Goal: Navigation & Orientation: Understand site structure

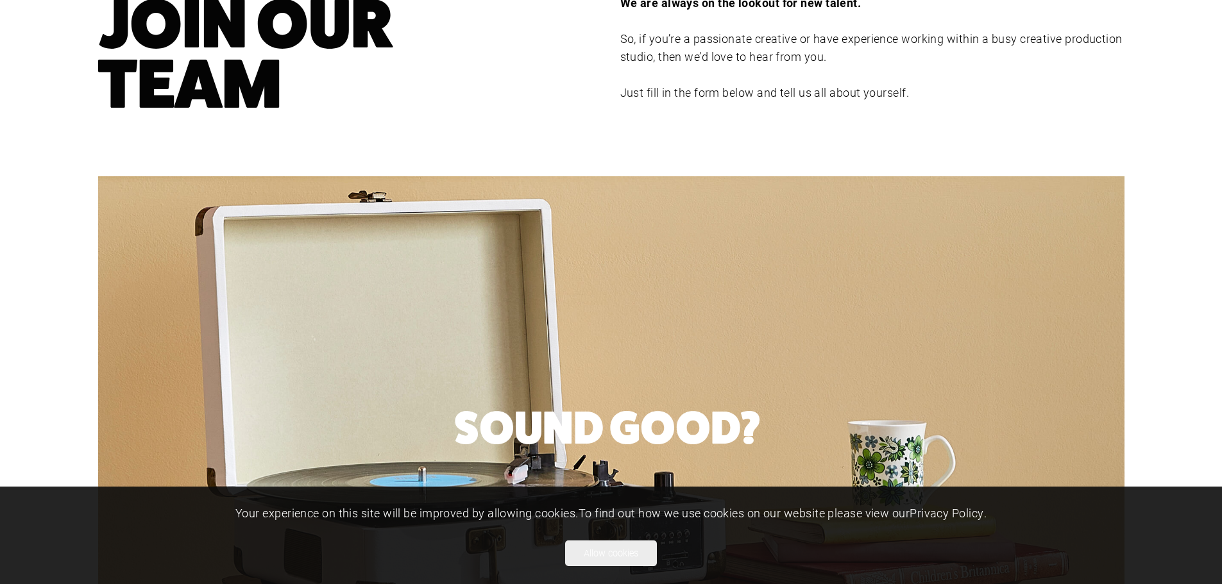
scroll to position [449, 0]
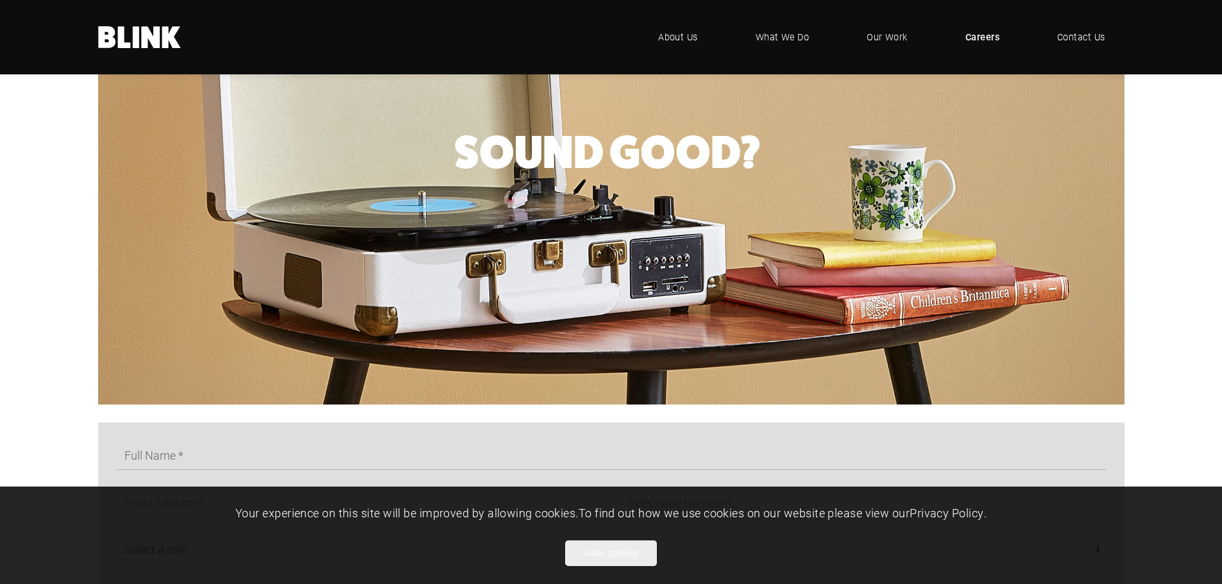
click at [554, 571] on footer "Your experience on this site will be improved by allowing cookies. To find out …" at bounding box center [611, 535] width 1222 height 97
click at [596, 539] on div "Your experience on this site will be improved by allowing cookies. To find out …" at bounding box center [611, 536] width 853 height 62
click at [600, 548] on button "Allow cookies" at bounding box center [611, 554] width 92 height 26
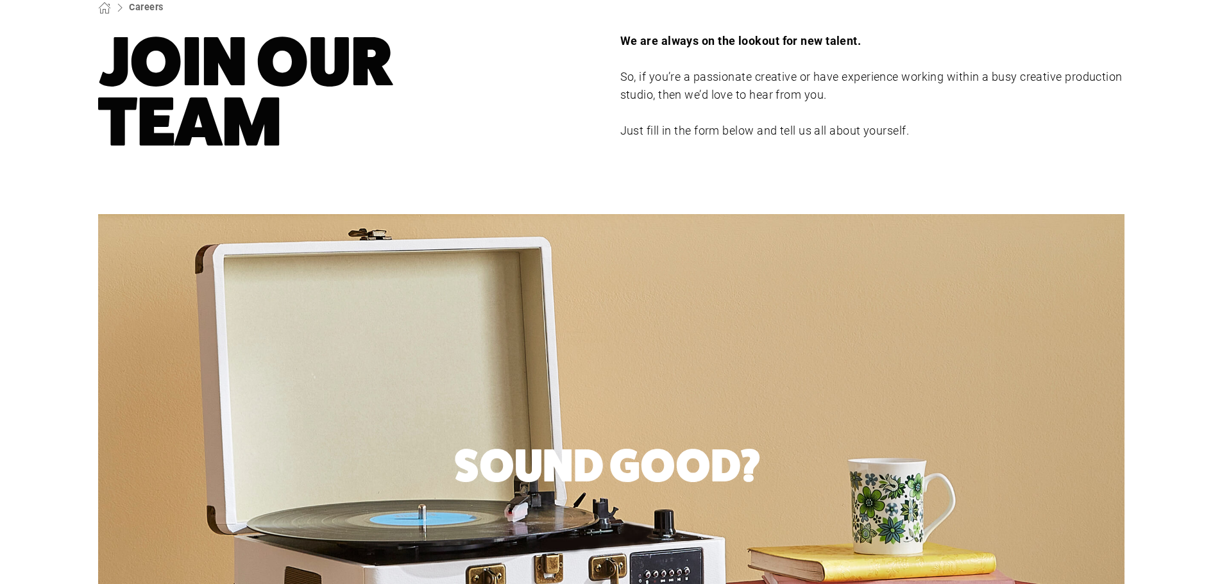
scroll to position [0, 0]
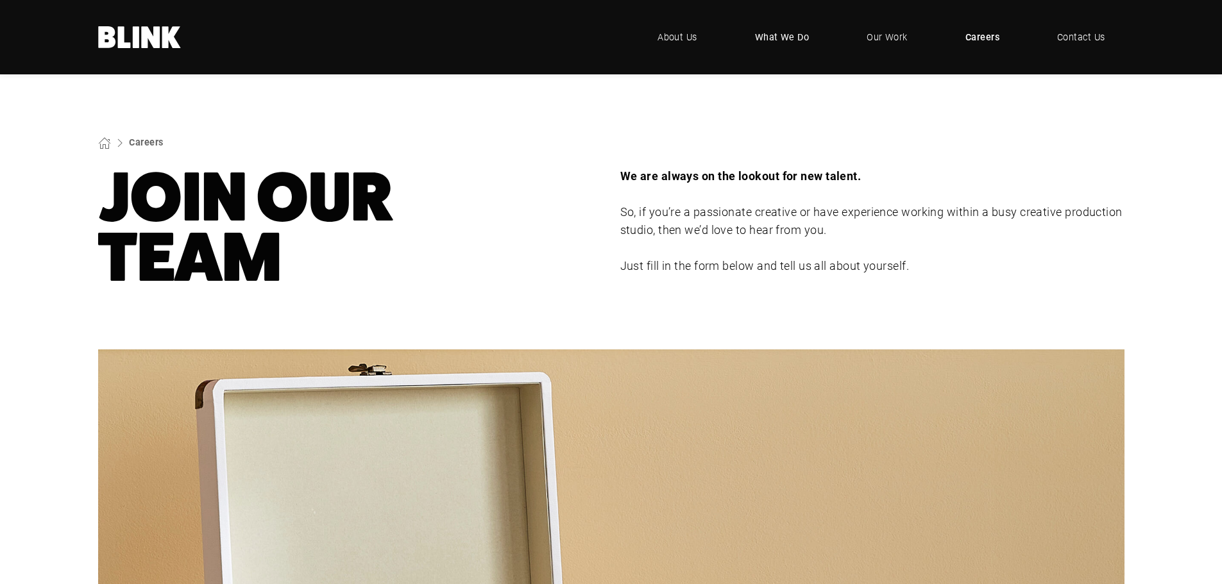
click at [798, 38] on span "What We Do" at bounding box center [782, 37] width 55 height 14
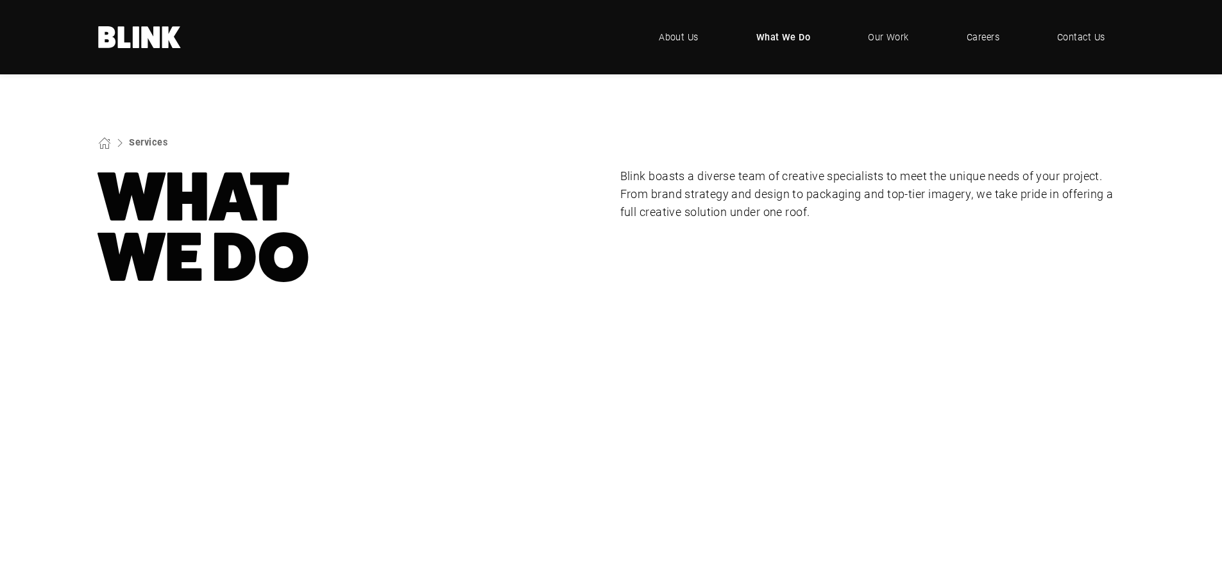
drag, startPoint x: 874, startPoint y: 27, endPoint x: 893, endPoint y: 63, distance: 41.3
click at [874, 28] on link "Our Work" at bounding box center [889, 37] width 80 height 38
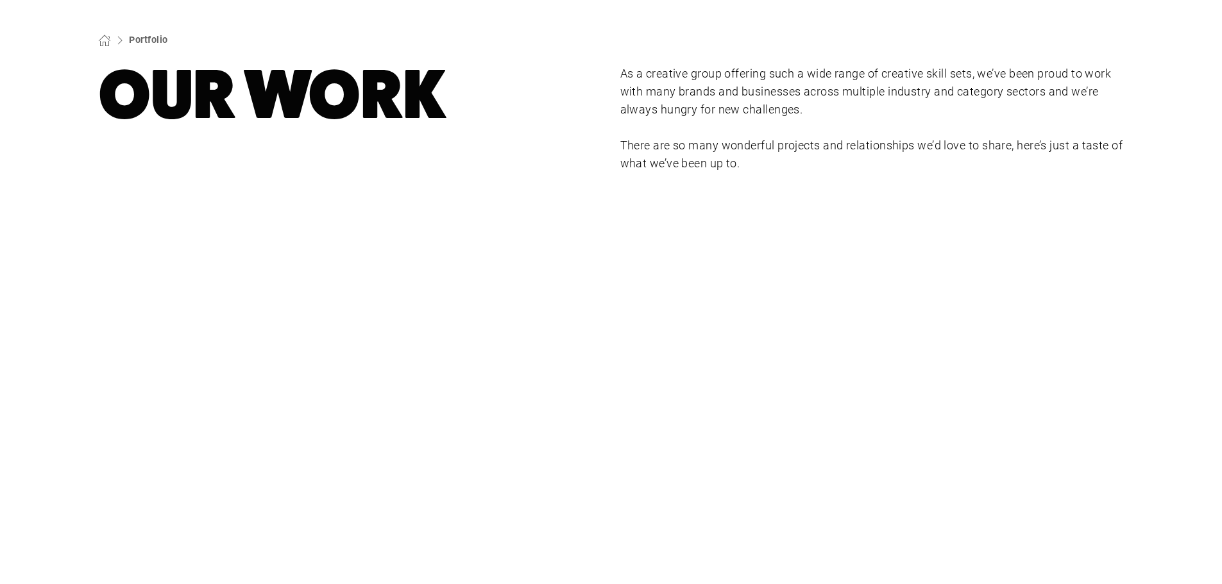
scroll to position [64, 0]
